Goal: Check status: Check status

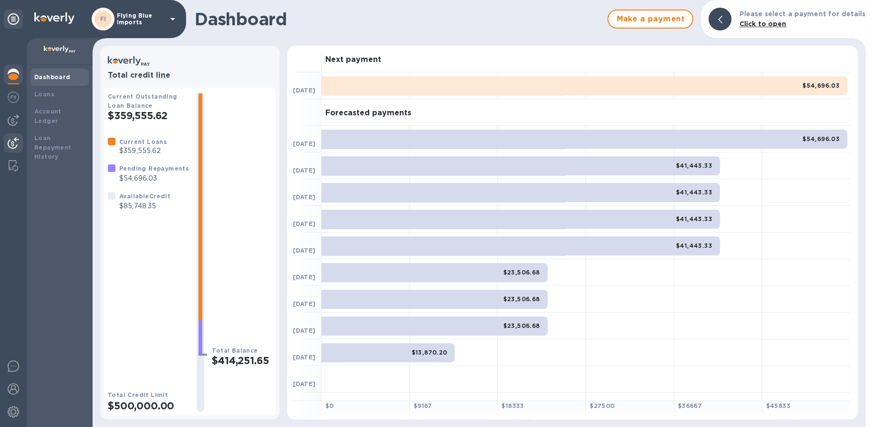
click at [16, 144] on img at bounding box center [13, 142] width 11 height 11
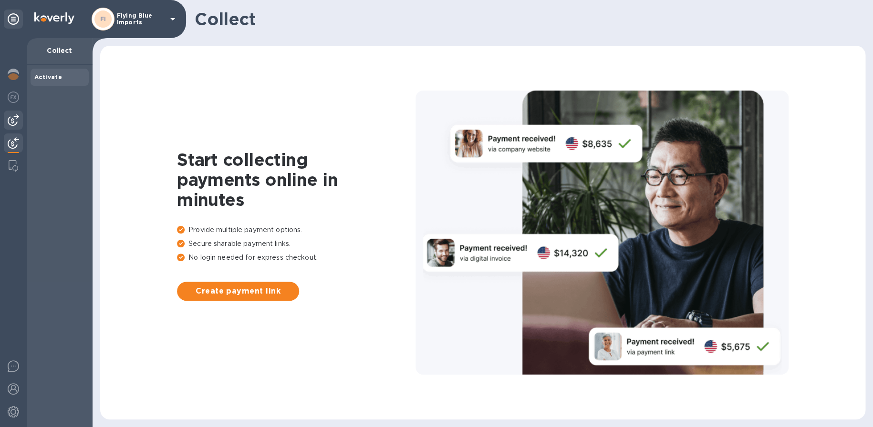
click at [10, 124] on img at bounding box center [13, 119] width 11 height 11
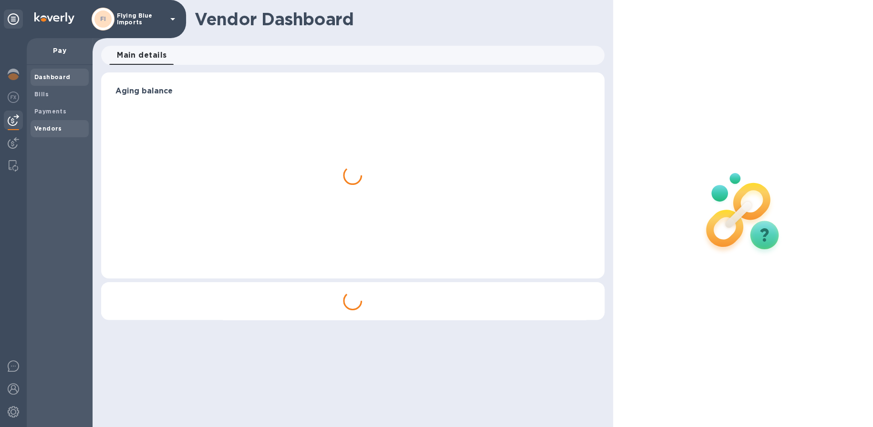
click at [41, 125] on b "Vendors" at bounding box center [48, 128] width 28 height 7
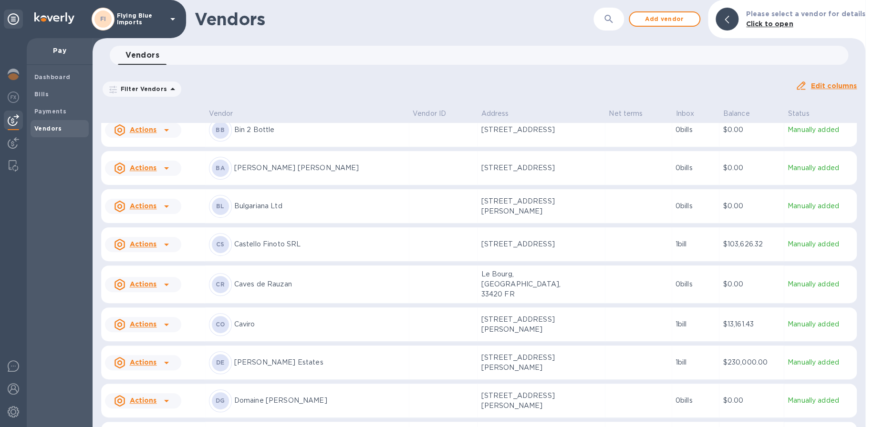
scroll to position [143, 0]
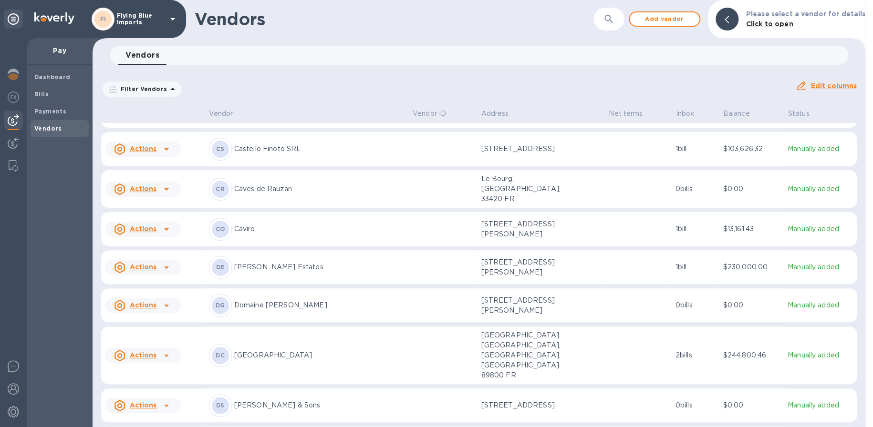
click at [259, 267] on p "[PERSON_NAME] Estates" at bounding box center [319, 267] width 171 height 10
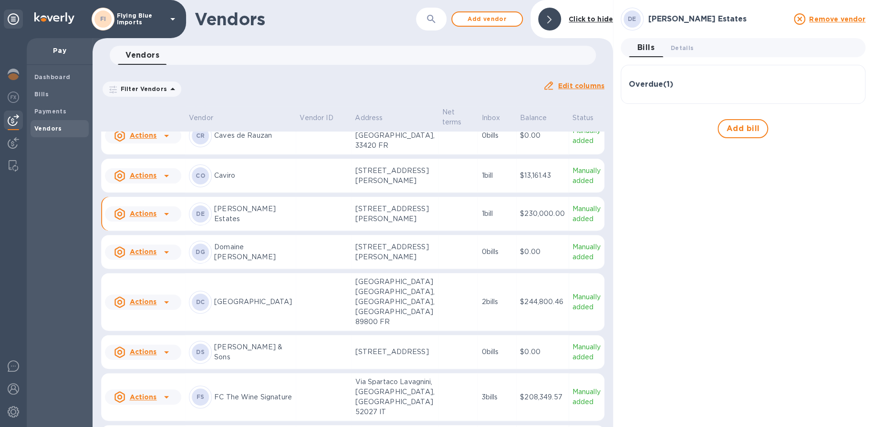
scroll to position [253, 0]
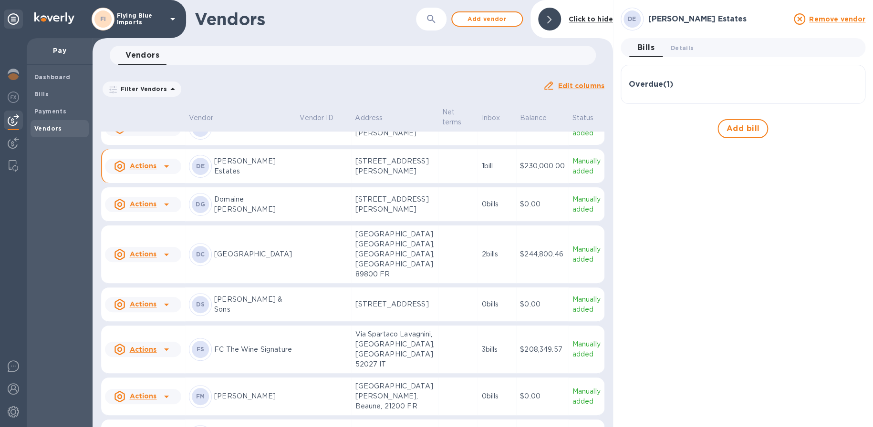
click at [360, 176] on p "[STREET_ADDRESS][PERSON_NAME]" at bounding box center [394, 166] width 79 height 20
click at [679, 50] on span "Details 0" at bounding box center [681, 48] width 23 height 10
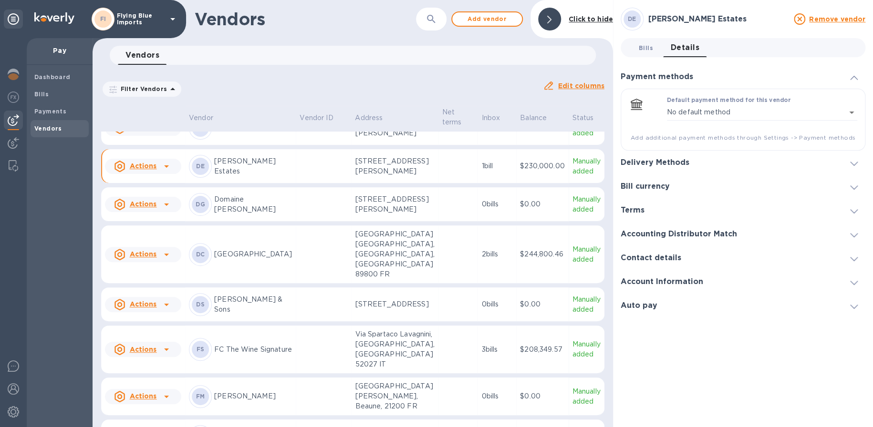
click at [641, 47] on span "Bills 0" at bounding box center [645, 48] width 14 height 10
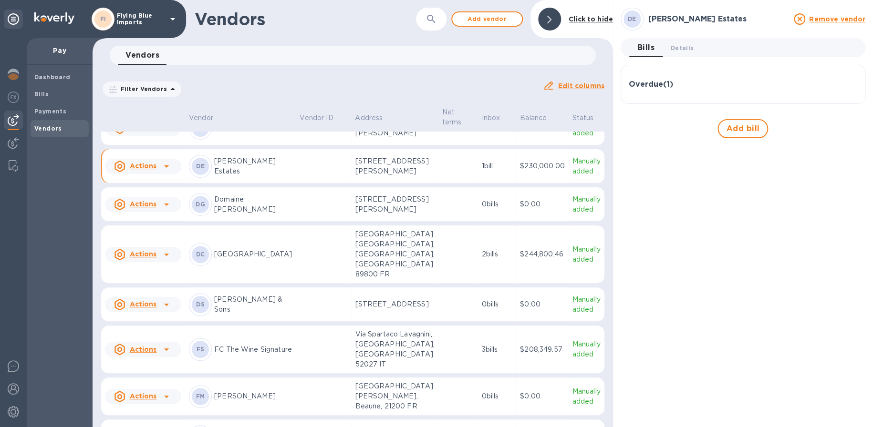
click at [659, 84] on h3 "Overdue ( 1 )" at bounding box center [650, 84] width 44 height 9
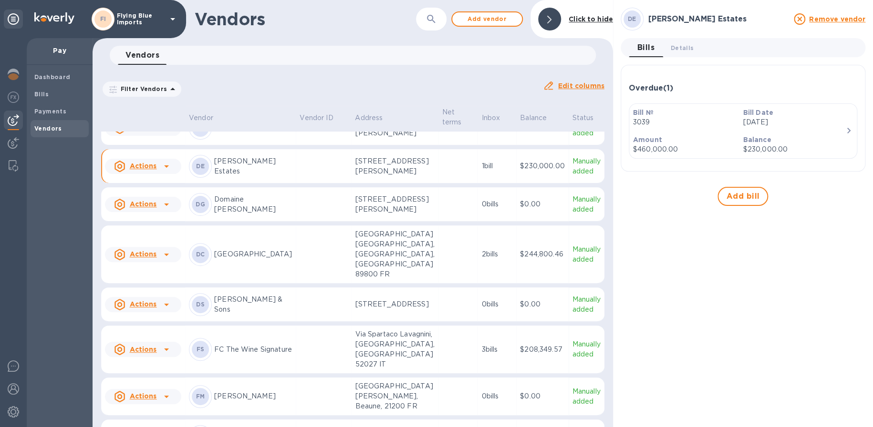
scroll to position [205, 0]
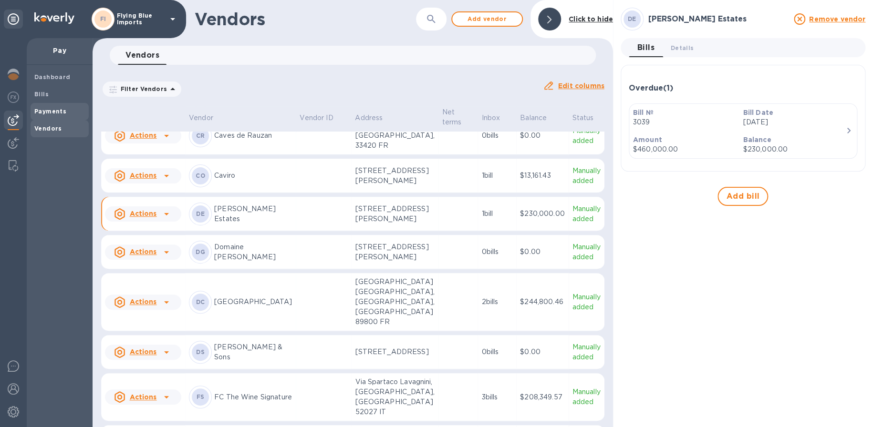
click at [60, 108] on b "Payments" at bounding box center [50, 111] width 32 height 7
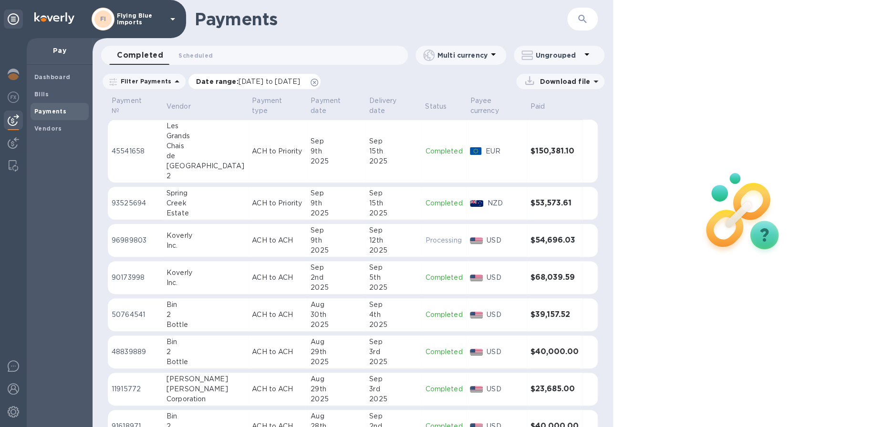
click at [318, 82] on icon at bounding box center [314, 83] width 8 height 8
click at [150, 81] on p "Filter Payments" at bounding box center [144, 81] width 54 height 8
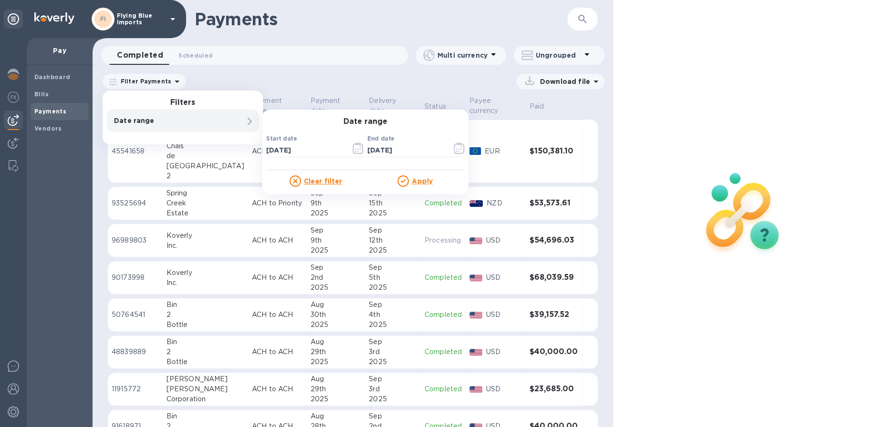
click at [151, 117] on p "Date range" at bounding box center [166, 121] width 105 height 10
click at [361, 149] on icon "button" at bounding box center [357, 148] width 11 height 11
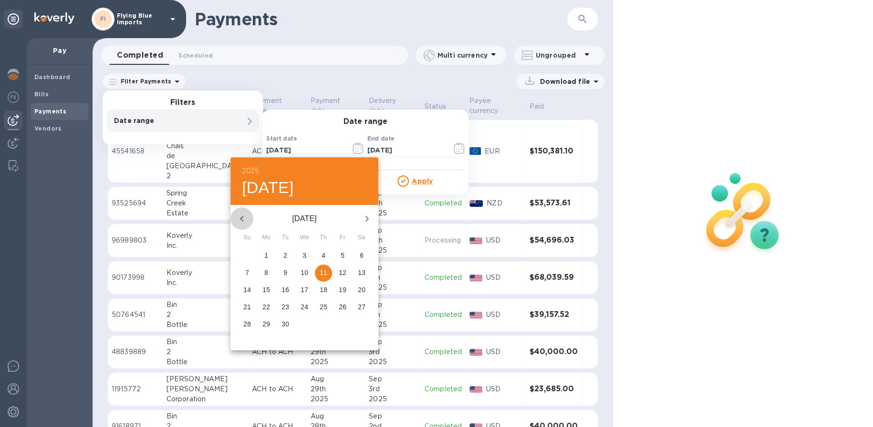
click at [245, 219] on icon "button" at bounding box center [241, 218] width 11 height 11
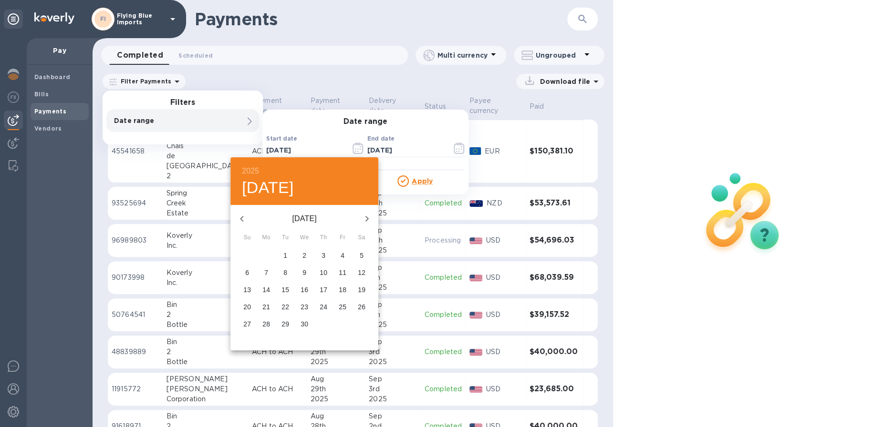
click at [287, 256] on span "1" at bounding box center [285, 256] width 17 height 10
type input "[DATE]"
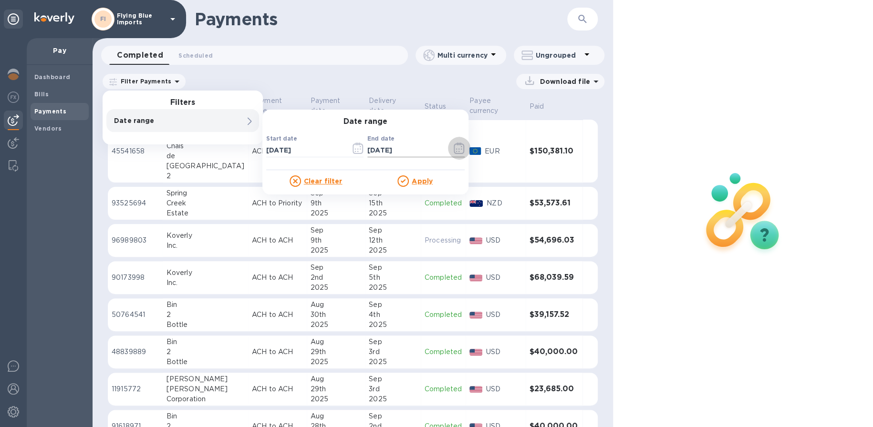
click at [462, 148] on icon "button" at bounding box center [458, 148] width 11 height 11
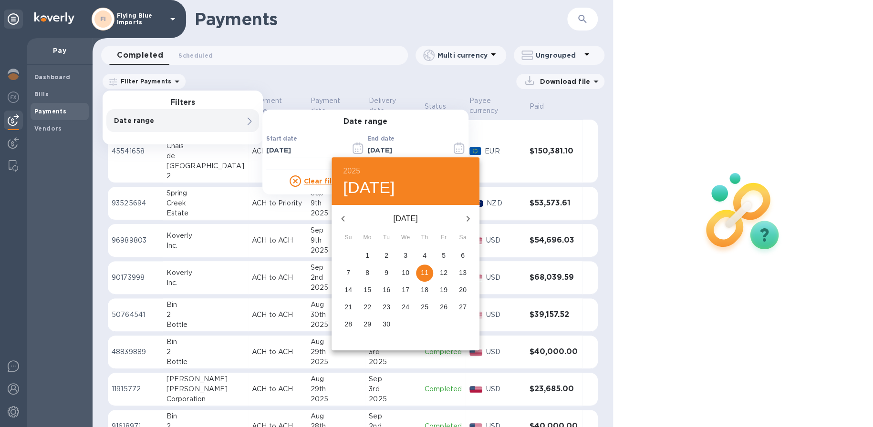
click at [345, 217] on icon "button" at bounding box center [342, 218] width 11 height 11
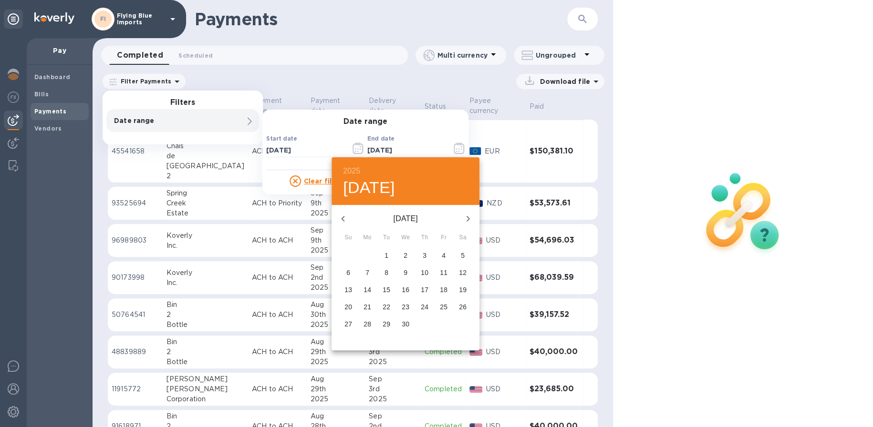
click at [351, 304] on p "20" at bounding box center [348, 307] width 8 height 10
type input "[DATE]"
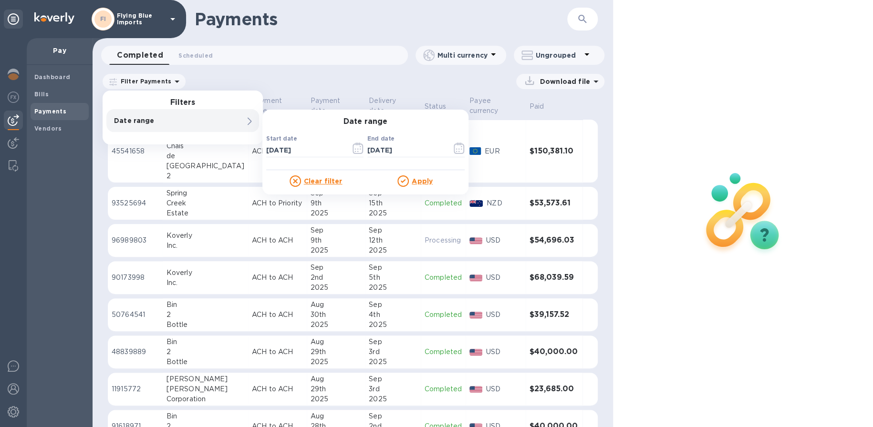
click at [416, 181] on u "Apply" at bounding box center [421, 181] width 21 height 8
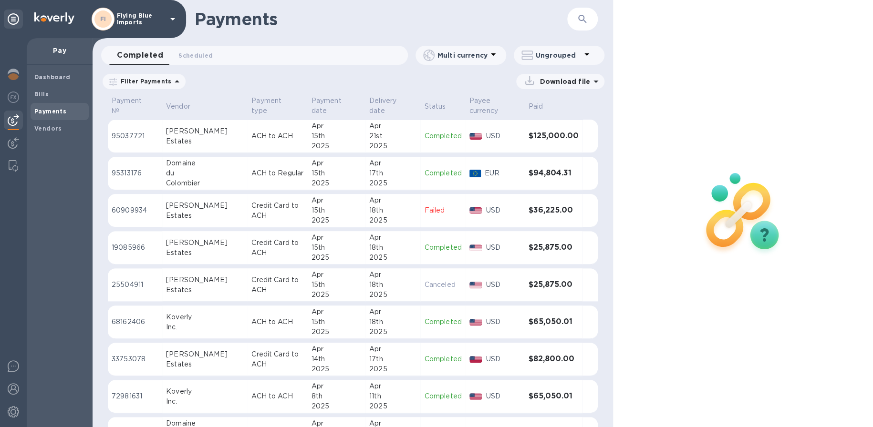
click at [157, 82] on p "Filter Payments" at bounding box center [144, 81] width 54 height 8
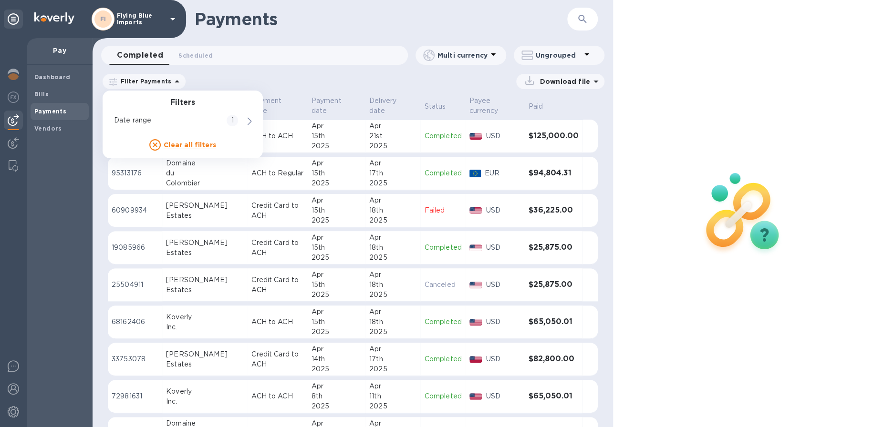
click at [446, 82] on div "Download file" at bounding box center [397, 81] width 413 height 15
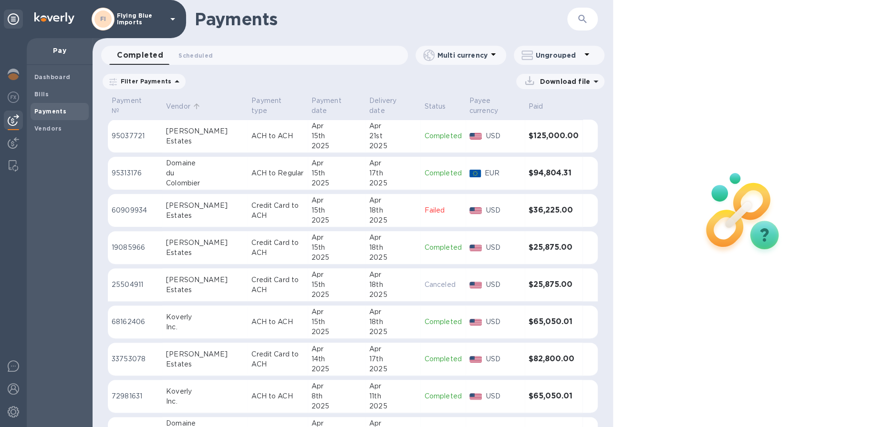
click at [183, 107] on p "Vendor" at bounding box center [178, 107] width 24 height 10
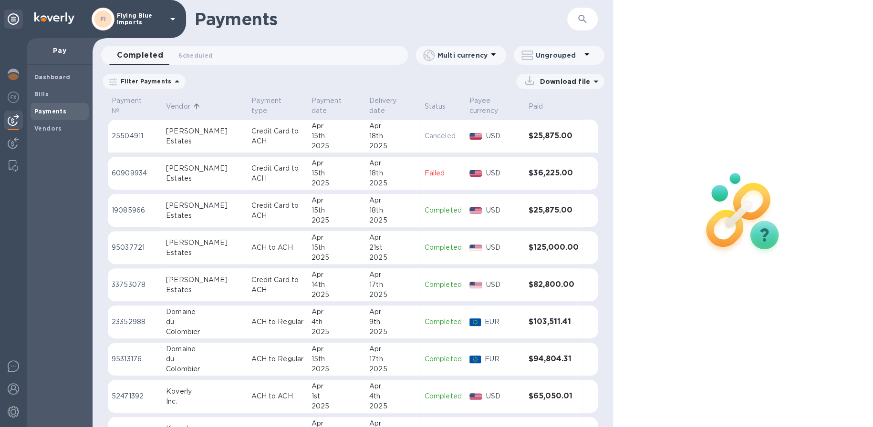
click at [547, 283] on h3 "$82,800.00" at bounding box center [553, 284] width 50 height 9
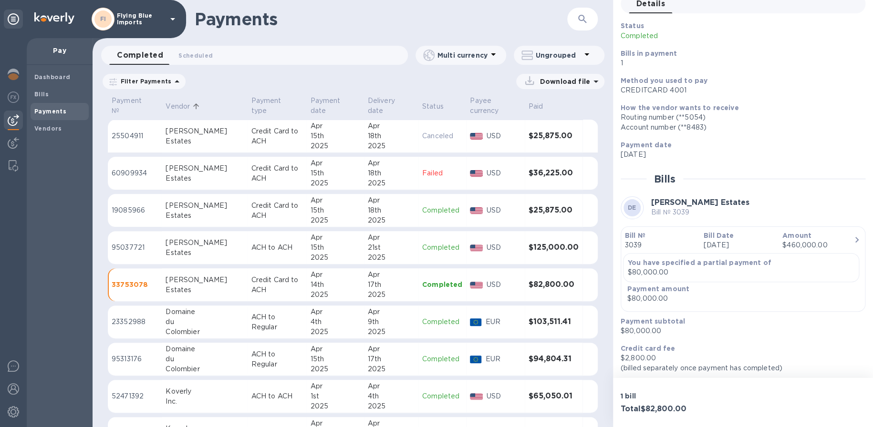
scroll to position [77, 0]
